Goal: Check status: Check status

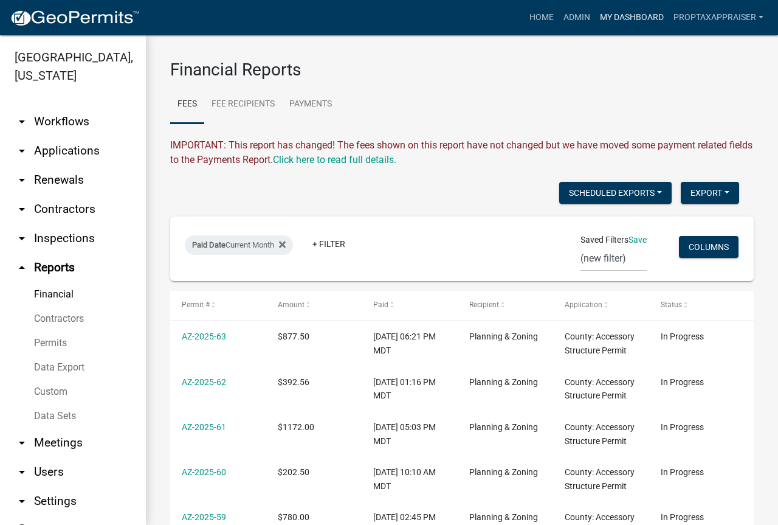
click at [635, 24] on link "My Dashboard" at bounding box center [632, 17] width 74 height 23
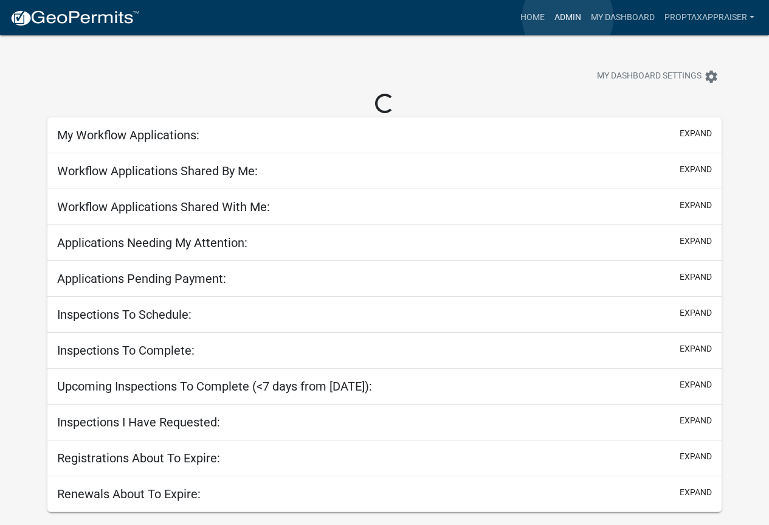
click at [568, 18] on link "Admin" at bounding box center [568, 17] width 36 height 23
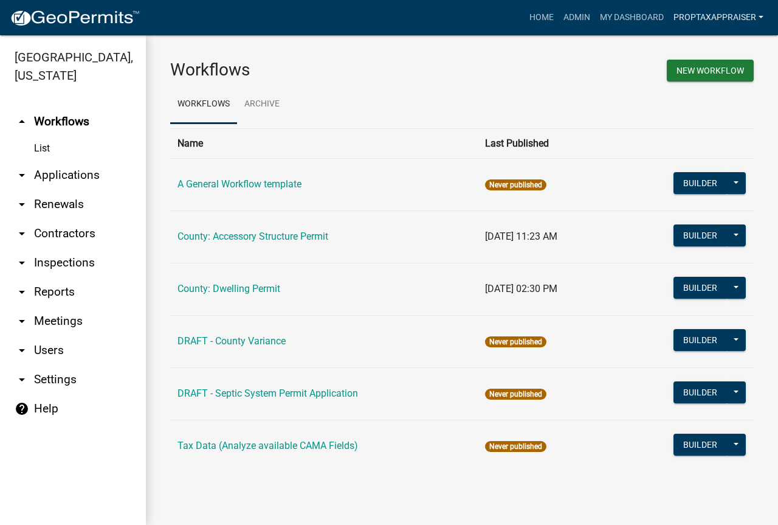
click at [724, 13] on link "PropTaxAppraiser" at bounding box center [719, 17] width 100 height 23
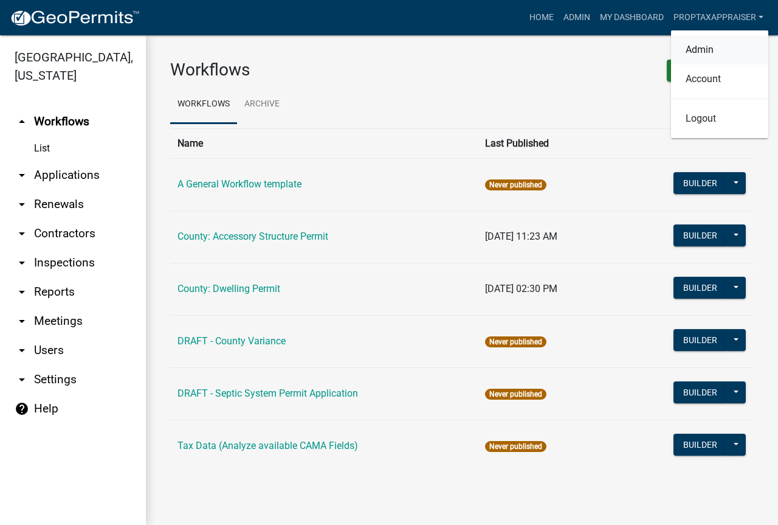
click at [710, 50] on link "Admin" at bounding box center [719, 49] width 97 height 29
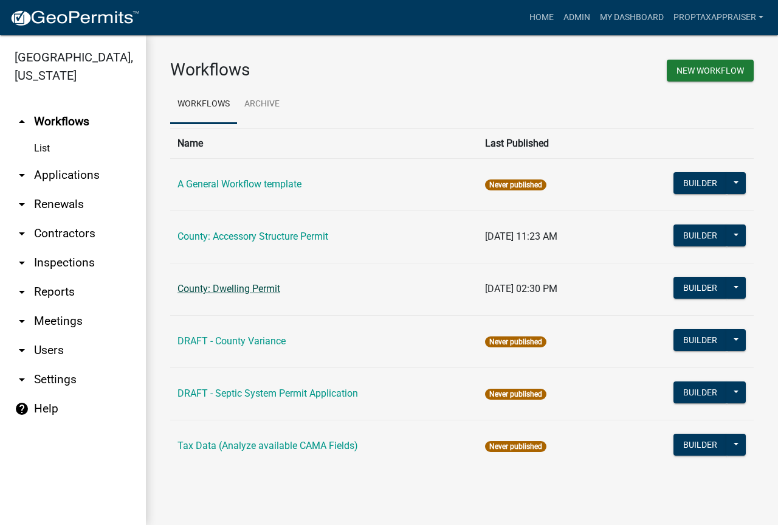
click at [251, 291] on link "County: Dwelling Permit" at bounding box center [229, 289] width 103 height 12
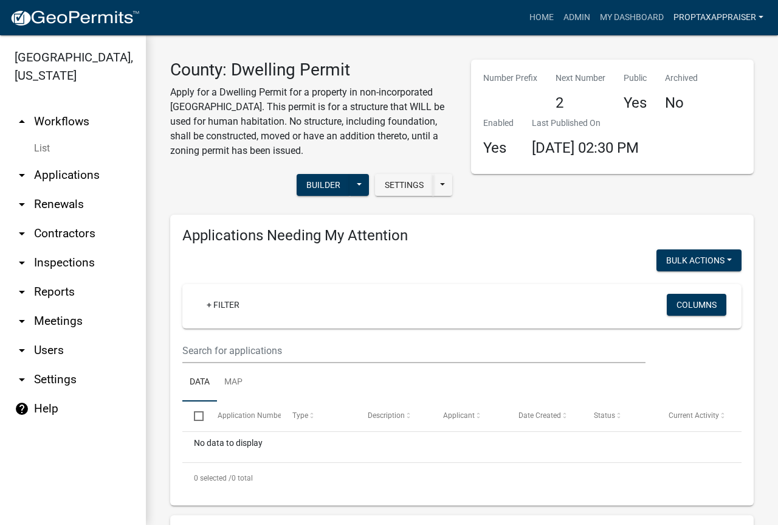
click at [701, 16] on link "PropTaxAppraiser" at bounding box center [719, 17] width 100 height 23
click at [701, 47] on link "Admin" at bounding box center [719, 49] width 97 height 29
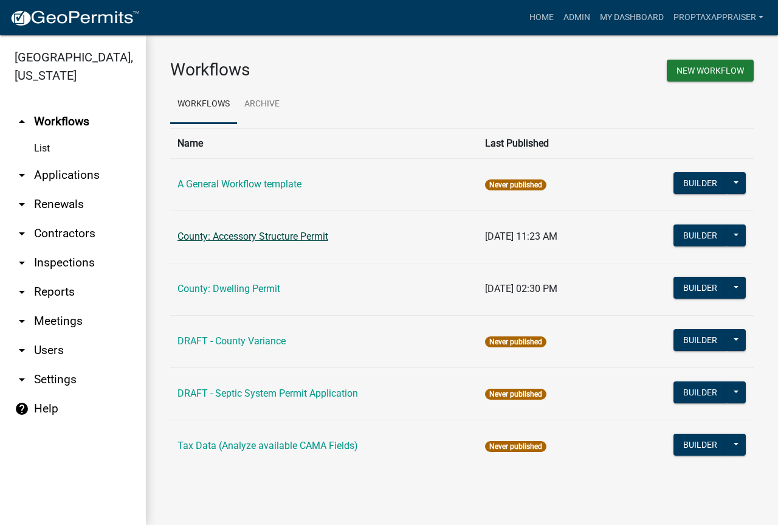
click at [273, 238] on link "County: Accessory Structure Permit" at bounding box center [253, 236] width 151 height 12
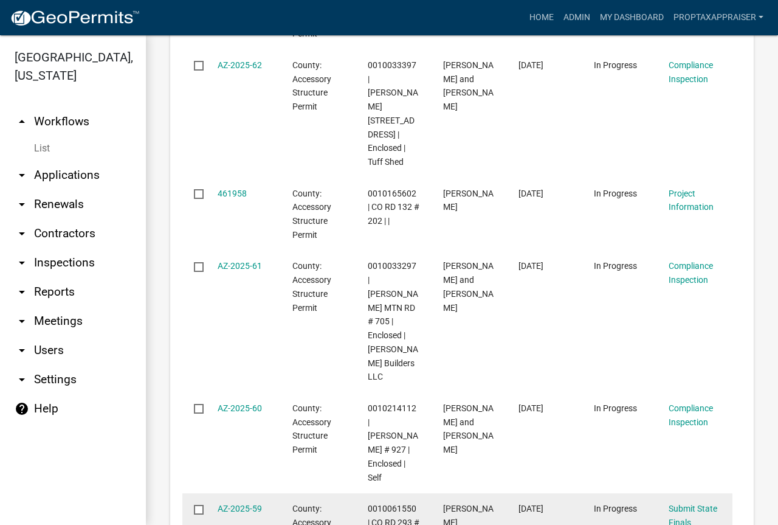
scroll to position [2272, 0]
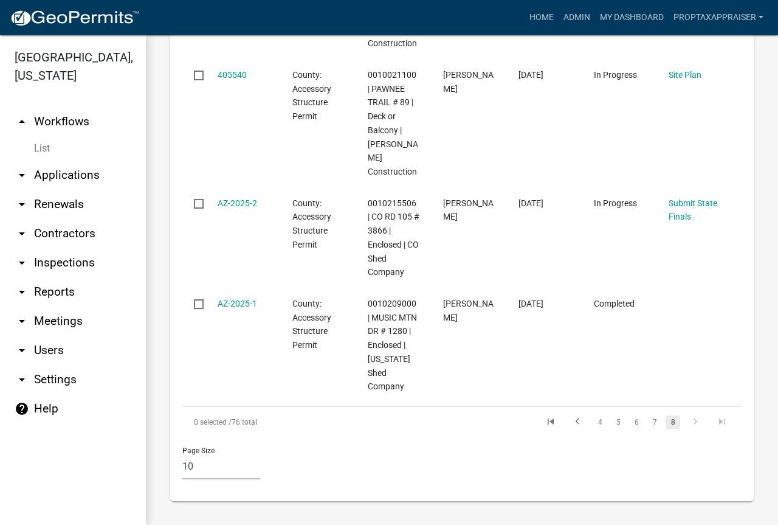
scroll to position [1911, 0]
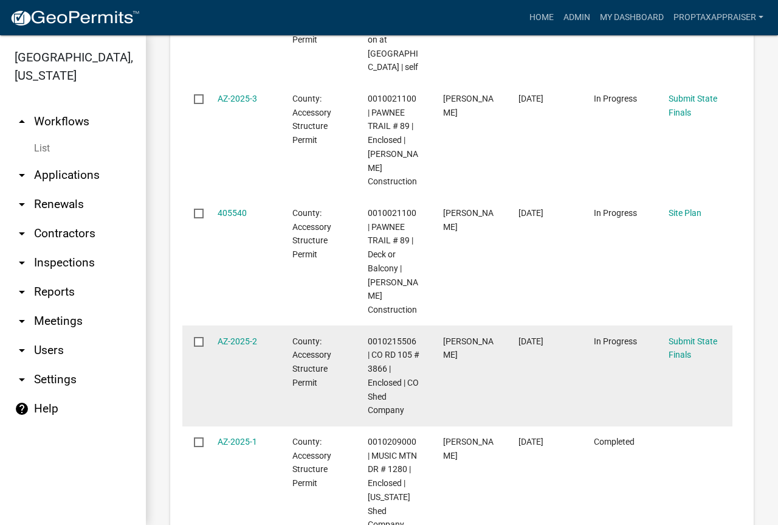
click at [379, 336] on span "0010215506 | CO RD 105 # 3866 | Enclosed | CO Shed Company" at bounding box center [394, 375] width 52 height 79
click at [234, 336] on link "AZ-2025-2" at bounding box center [238, 341] width 40 height 10
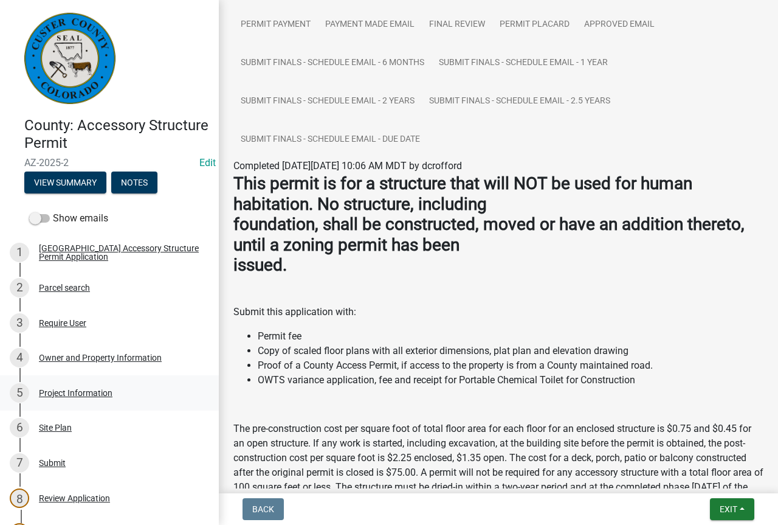
scroll to position [243, 0]
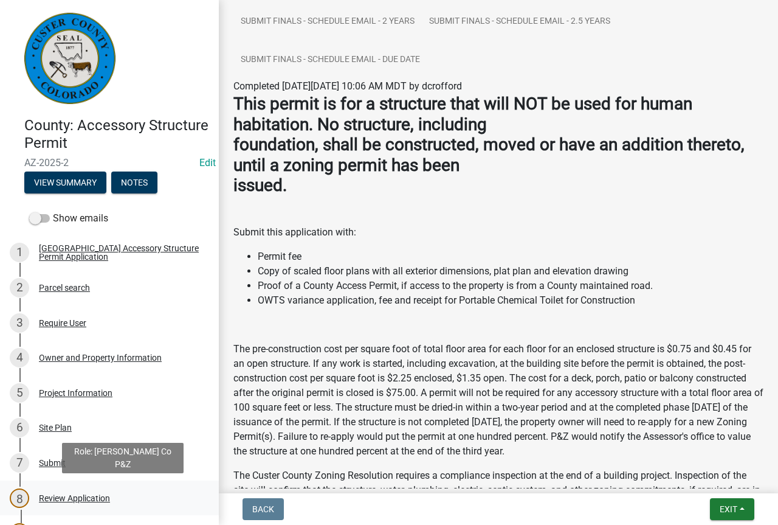
click at [95, 500] on div "Review Application" at bounding box center [74, 498] width 71 height 9
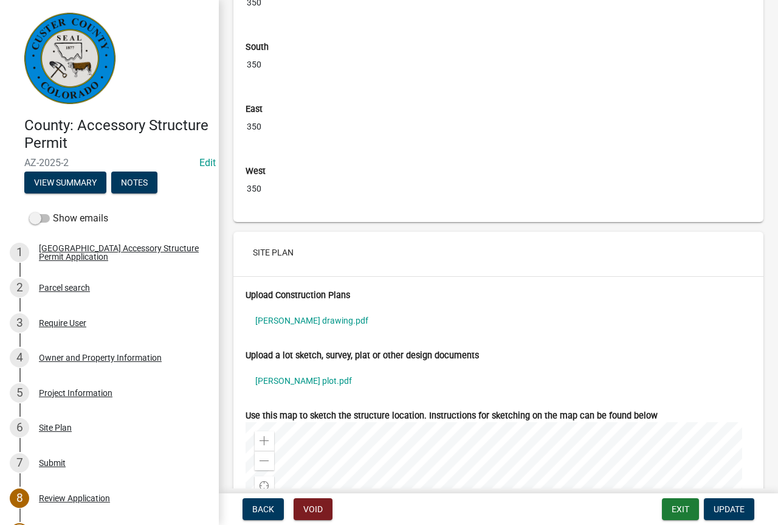
scroll to position [3527, 0]
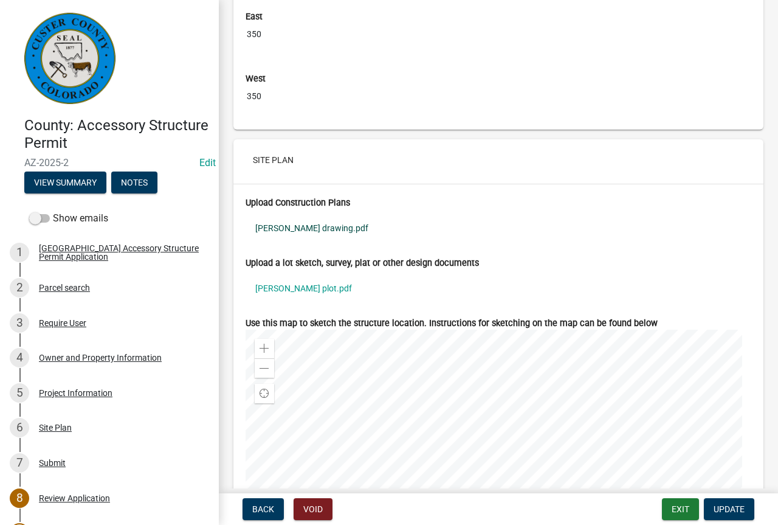
click at [312, 229] on link "[PERSON_NAME] drawing.pdf" at bounding box center [499, 228] width 506 height 28
click at [300, 285] on link "[PERSON_NAME] plot.pdf" at bounding box center [499, 288] width 506 height 28
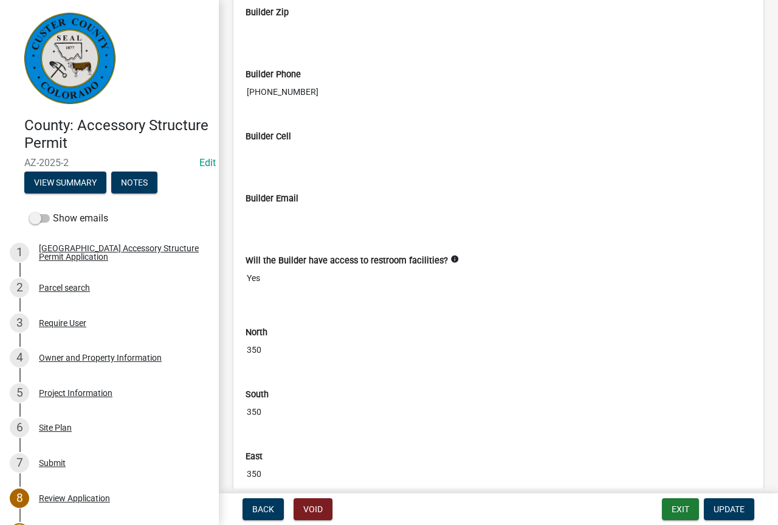
scroll to position [3085, 0]
